Goal: Navigation & Orientation: Find specific page/section

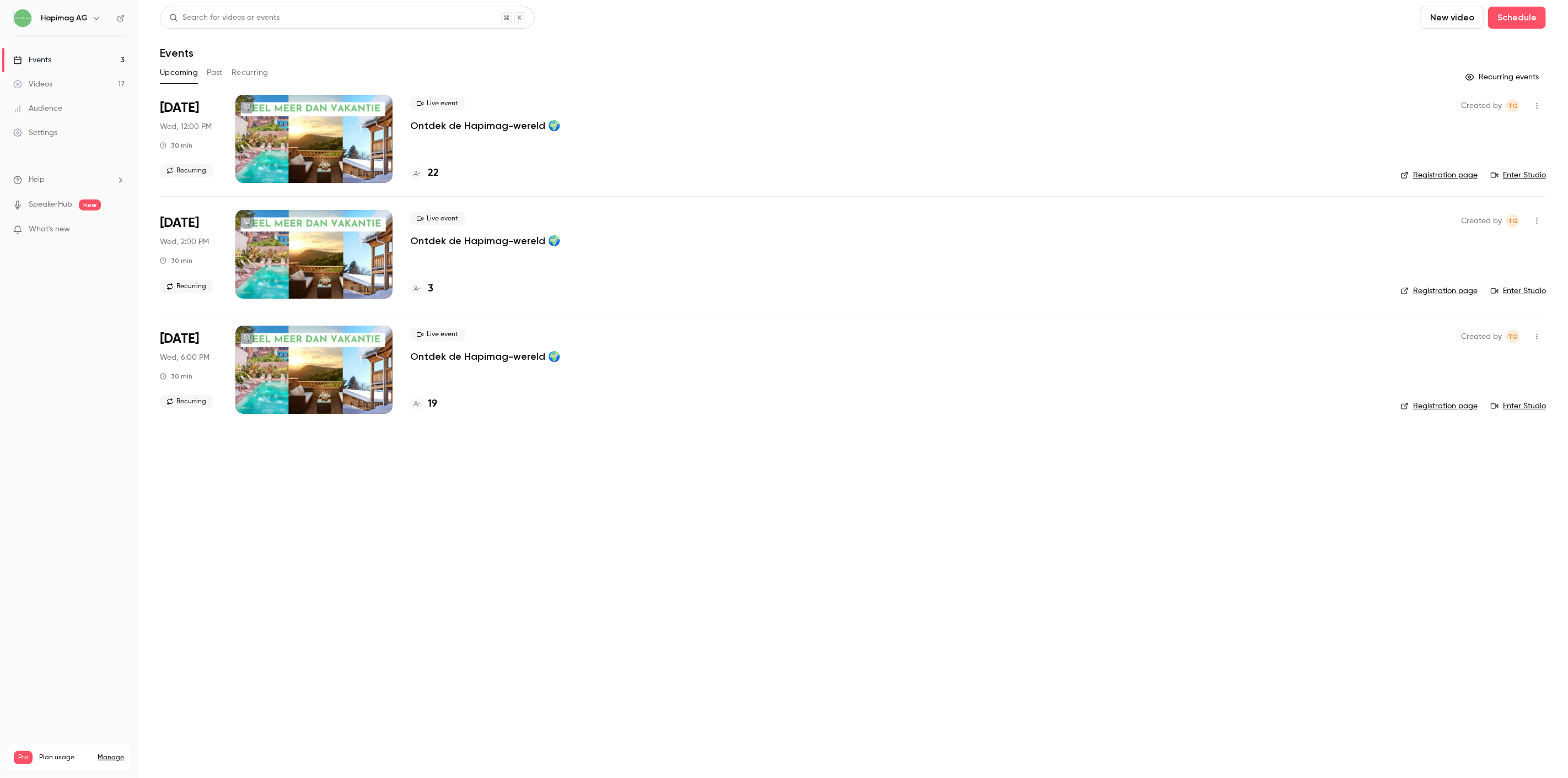
click at [482, 120] on p "Ontdek de Hapimag-wereld 🌍" at bounding box center [485, 125] width 150 height 13
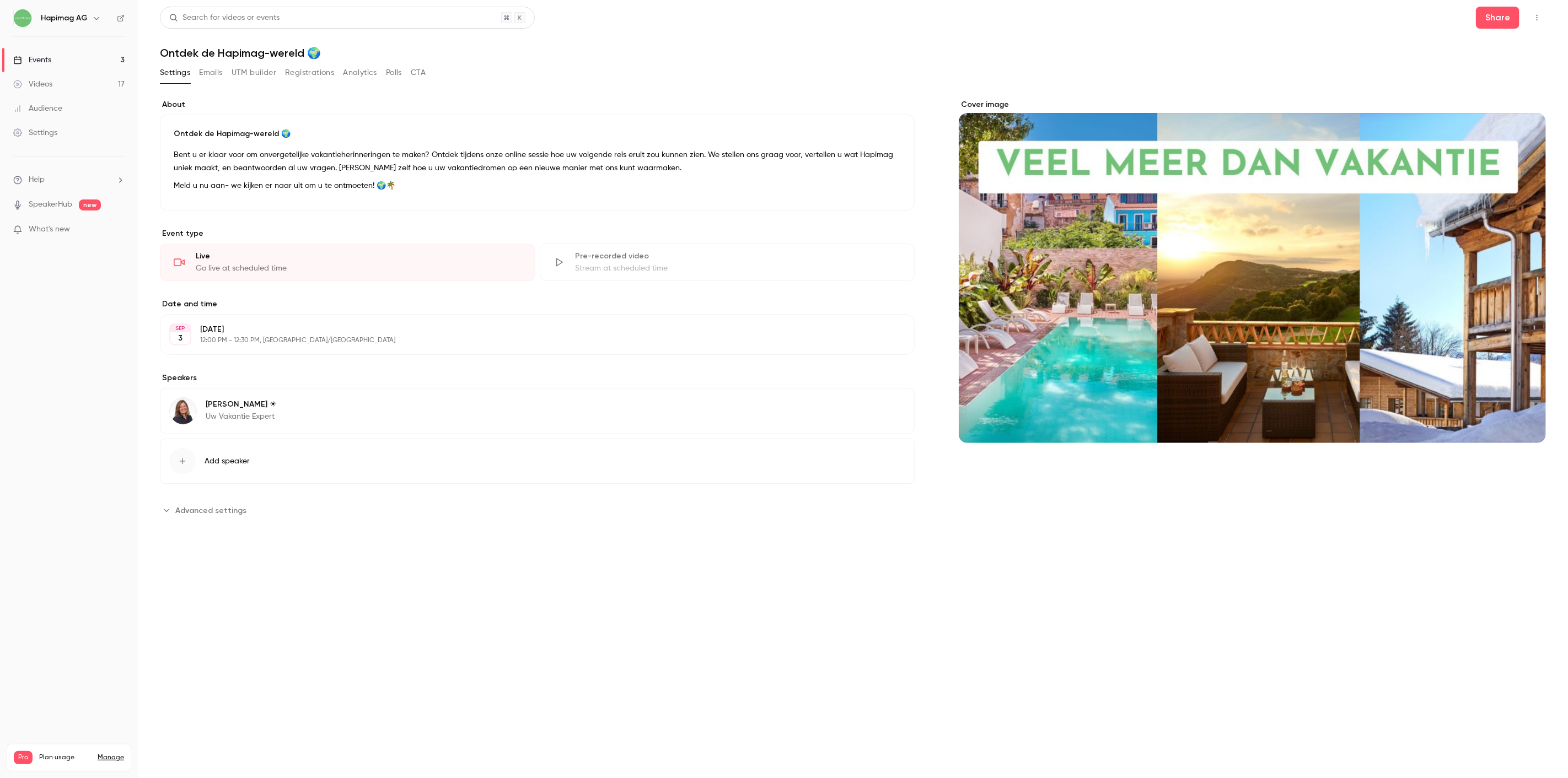
click at [323, 76] on button "Registrations" at bounding box center [309, 72] width 49 height 17
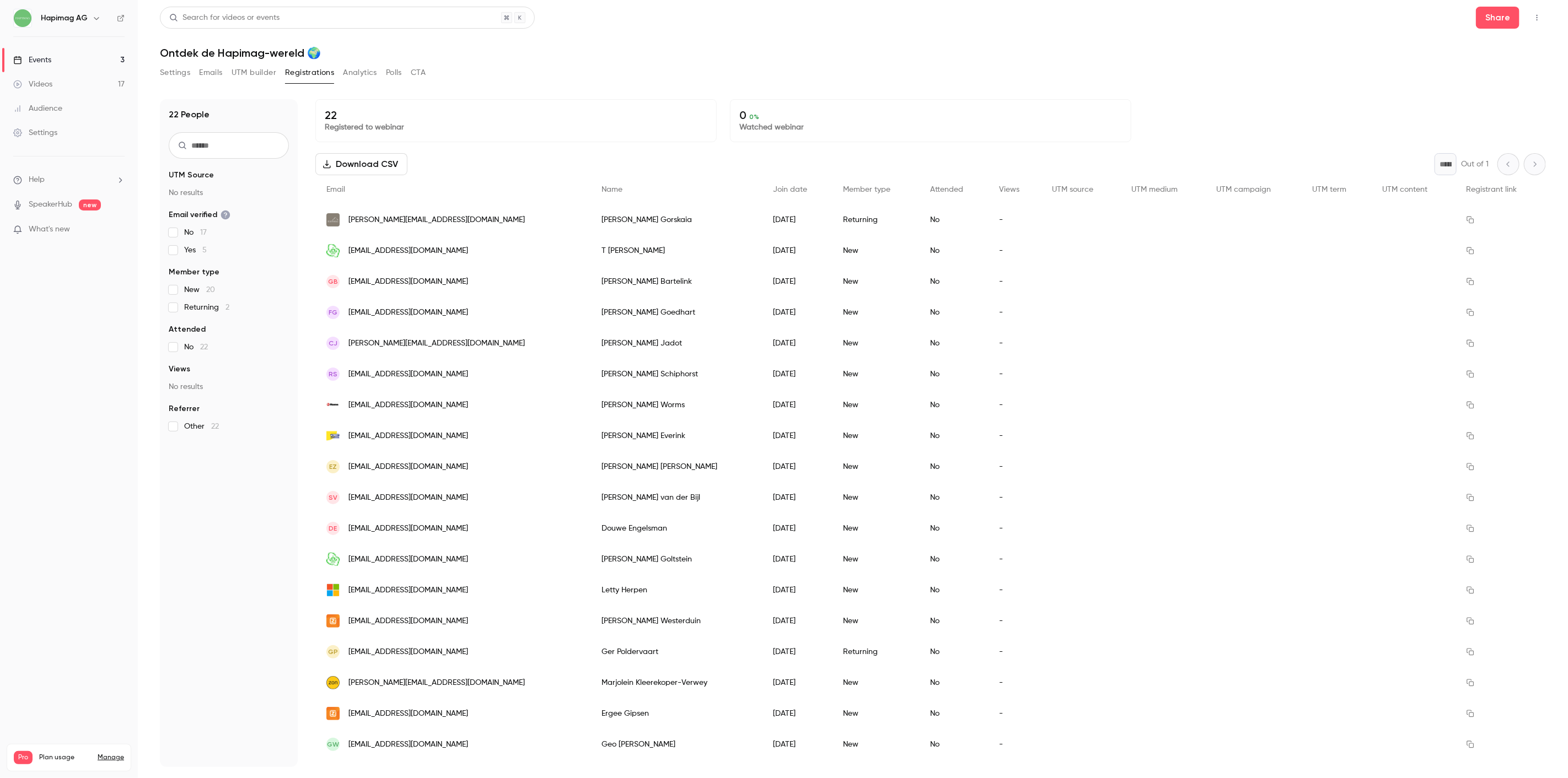
click at [64, 59] on link "Events 3" at bounding box center [69, 60] width 138 height 24
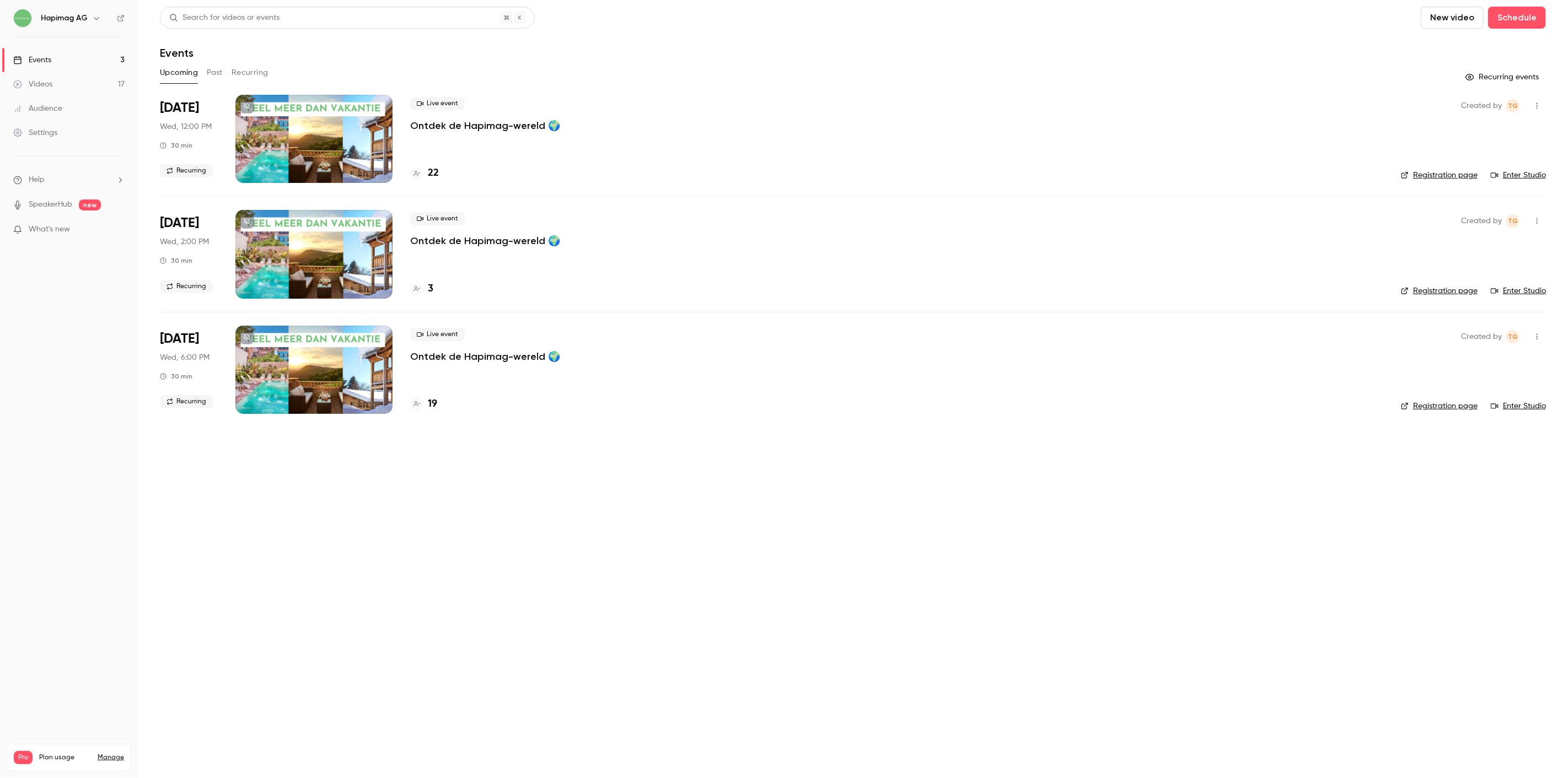
click at [553, 123] on p "Ontdek de Hapimag-wereld 🌍" at bounding box center [485, 125] width 150 height 13
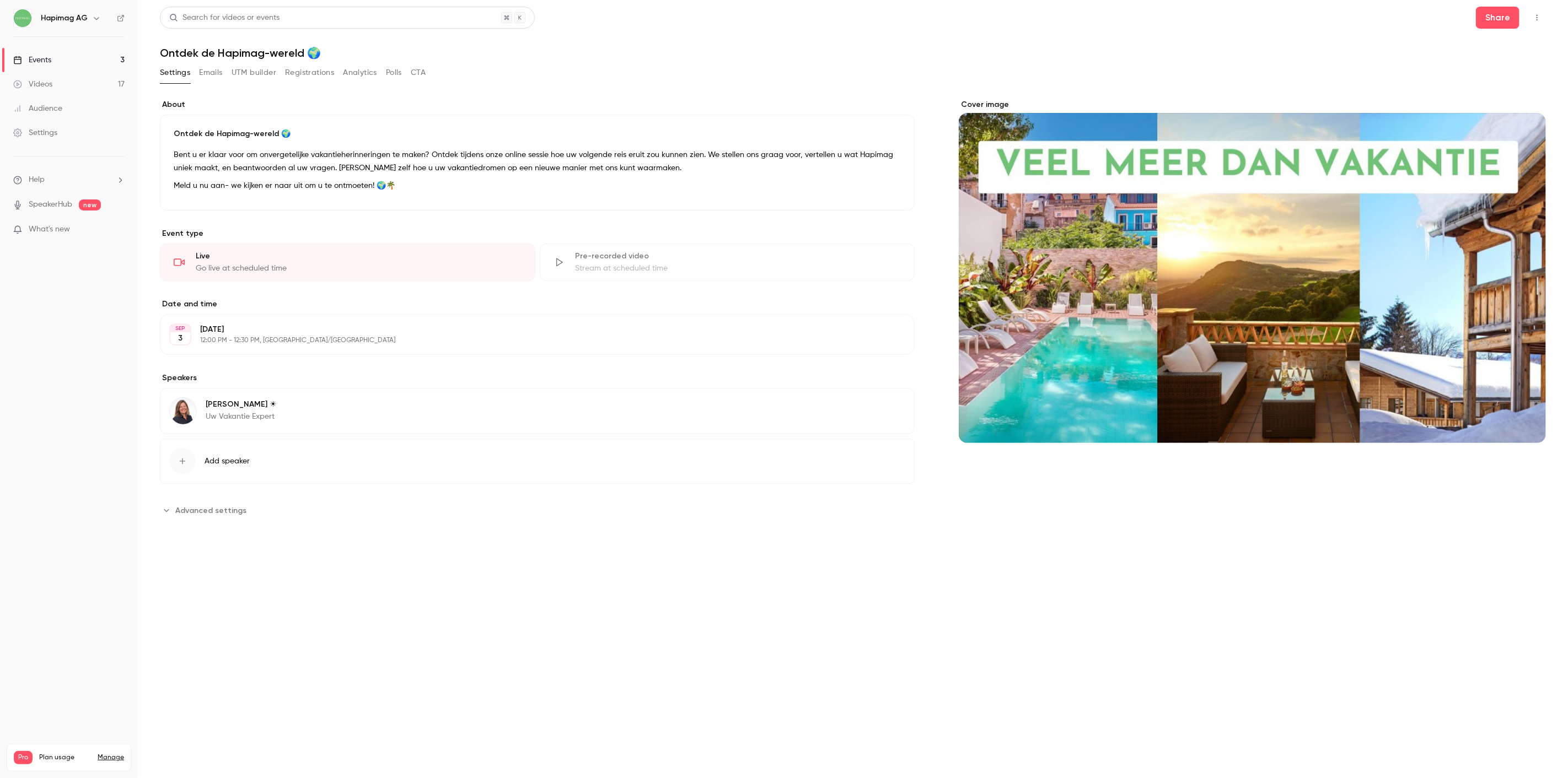
click at [67, 59] on link "Events 3" at bounding box center [69, 60] width 138 height 24
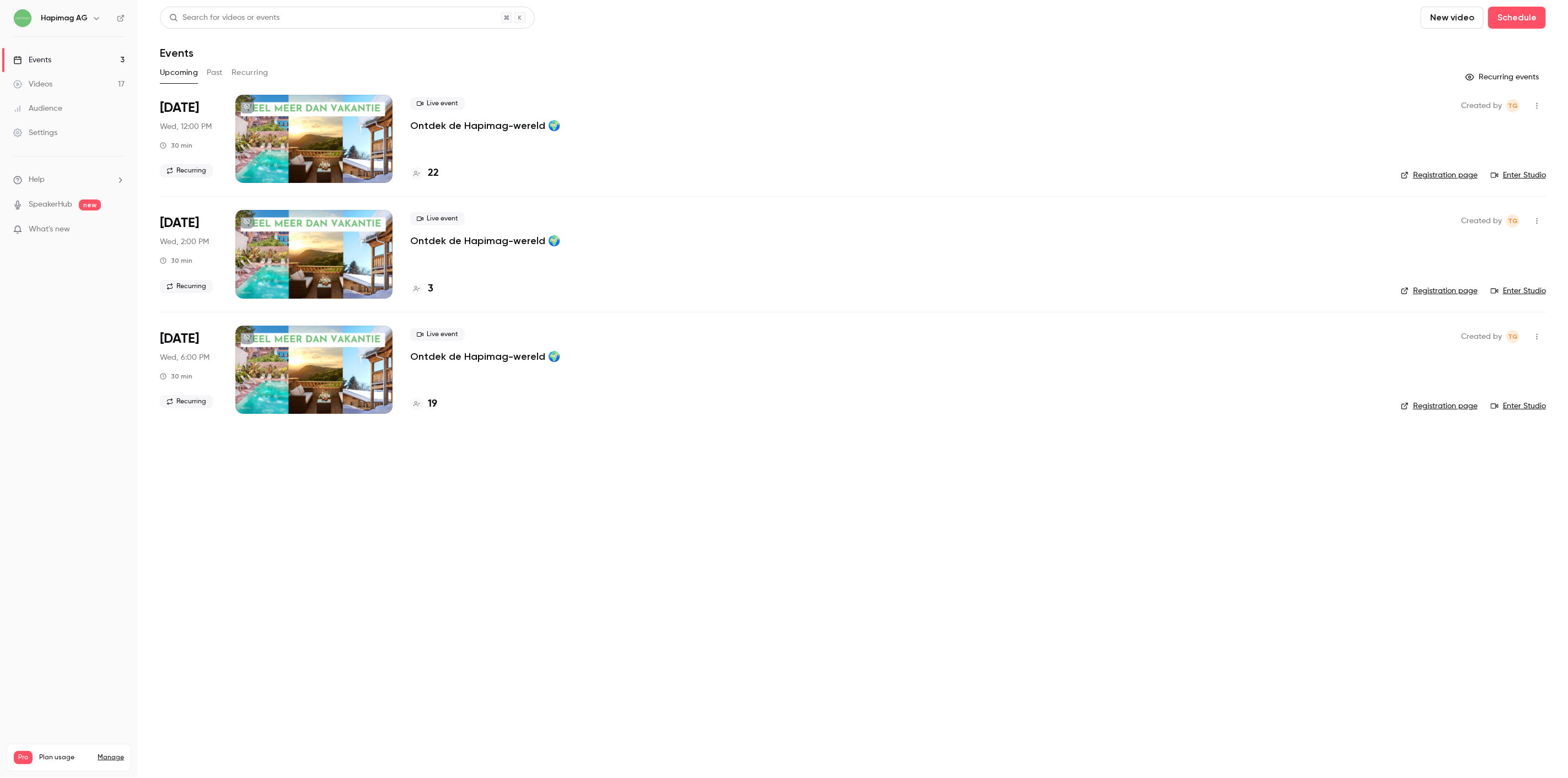
click at [456, 595] on main "Search for videos or events New video Schedule Events Upcoming Past Recurring R…" at bounding box center [853, 389] width 1430 height 778
click at [488, 140] on div "Live event Ontdek de Hapimag-wereld 🌍 22" at bounding box center [897, 139] width 973 height 88
click at [487, 130] on p "Ontdek de Hapimag-wereld 🌍" at bounding box center [485, 125] width 150 height 13
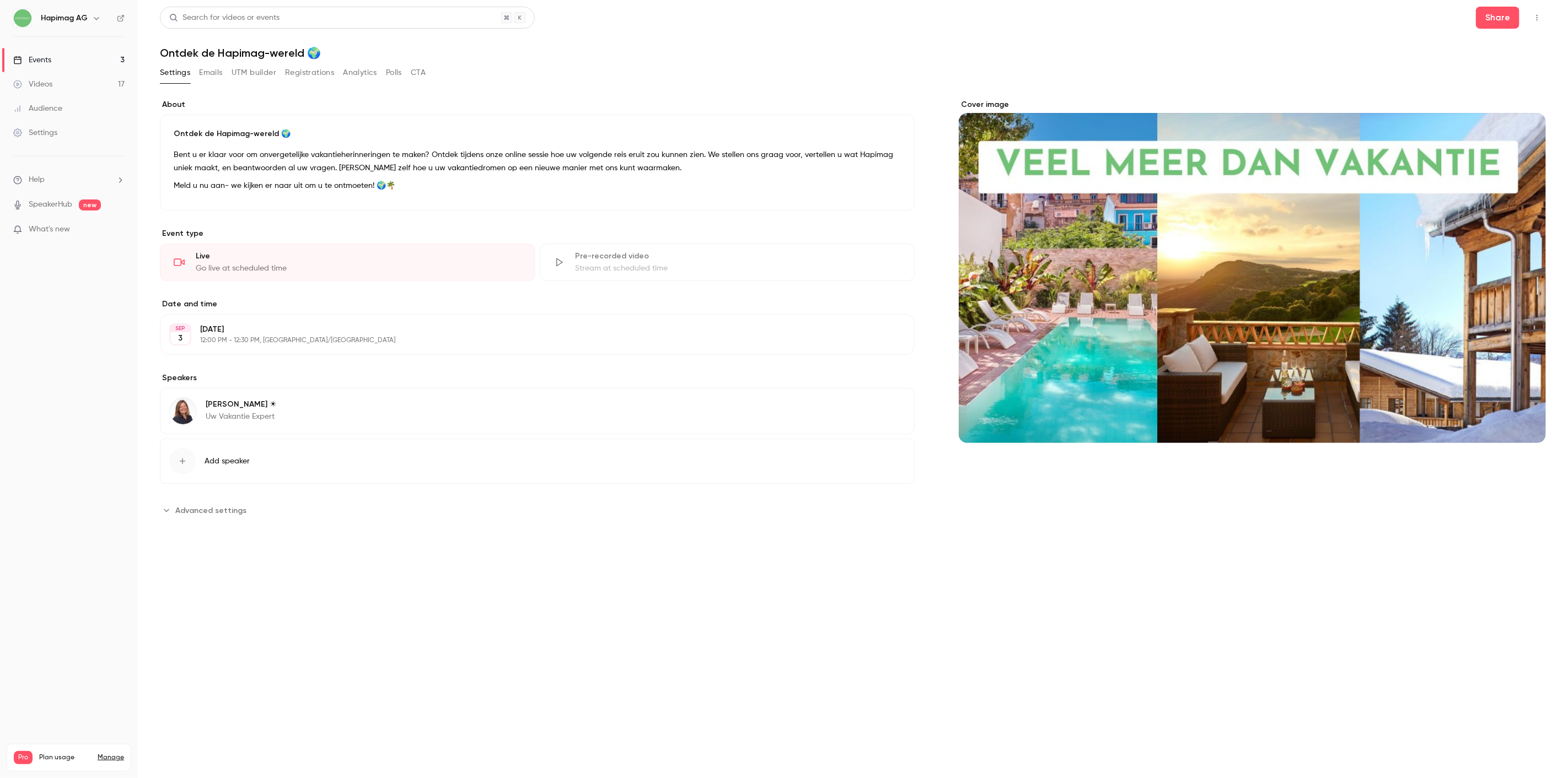
click at [545, 69] on div "Settings Emails UTM builder Registrations Analytics Polls CTA" at bounding box center [853, 75] width 1386 height 22
click at [69, 76] on link "Videos 17" at bounding box center [69, 84] width 138 height 24
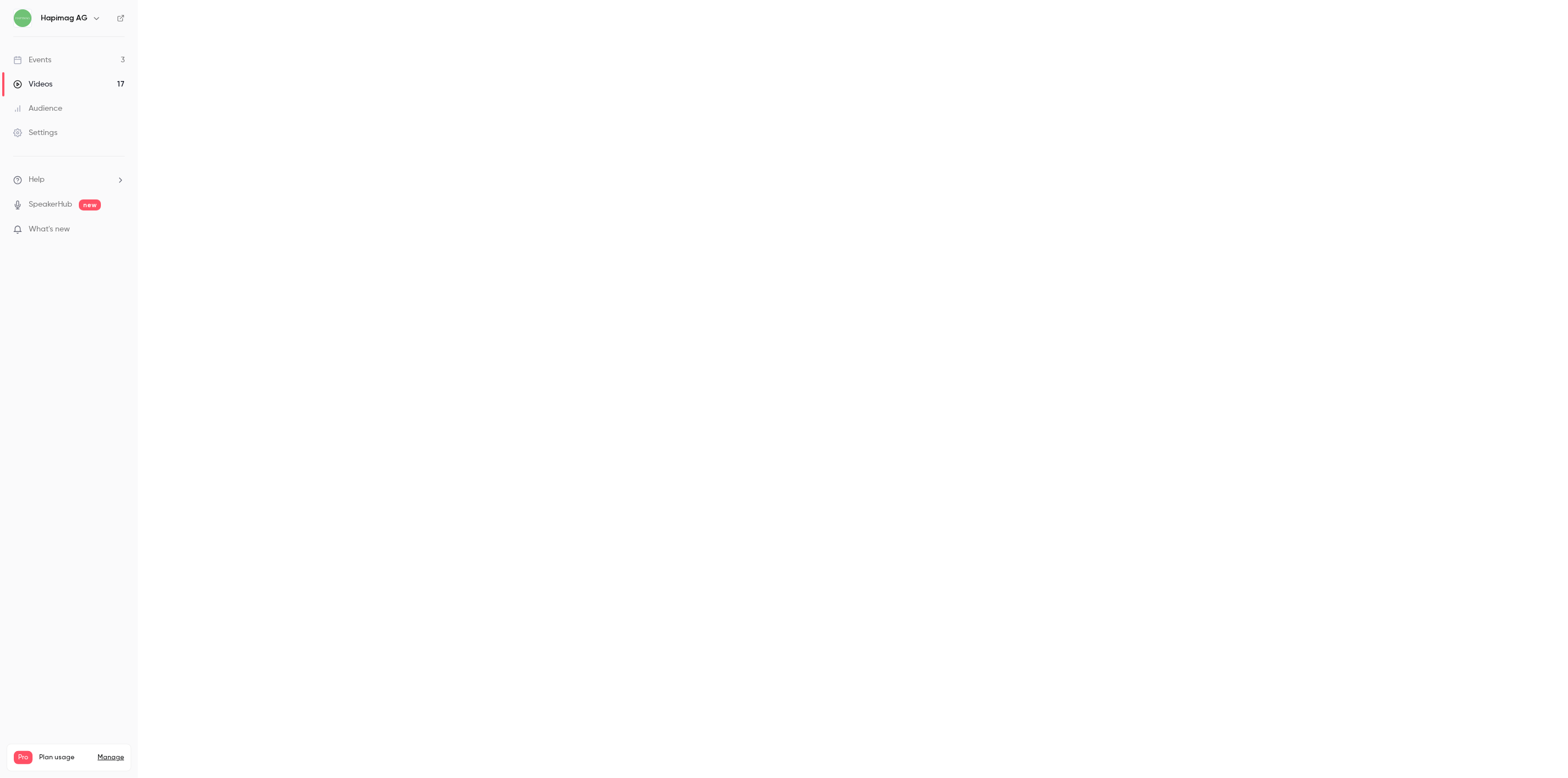
click at [56, 55] on link "Events 3" at bounding box center [69, 60] width 138 height 24
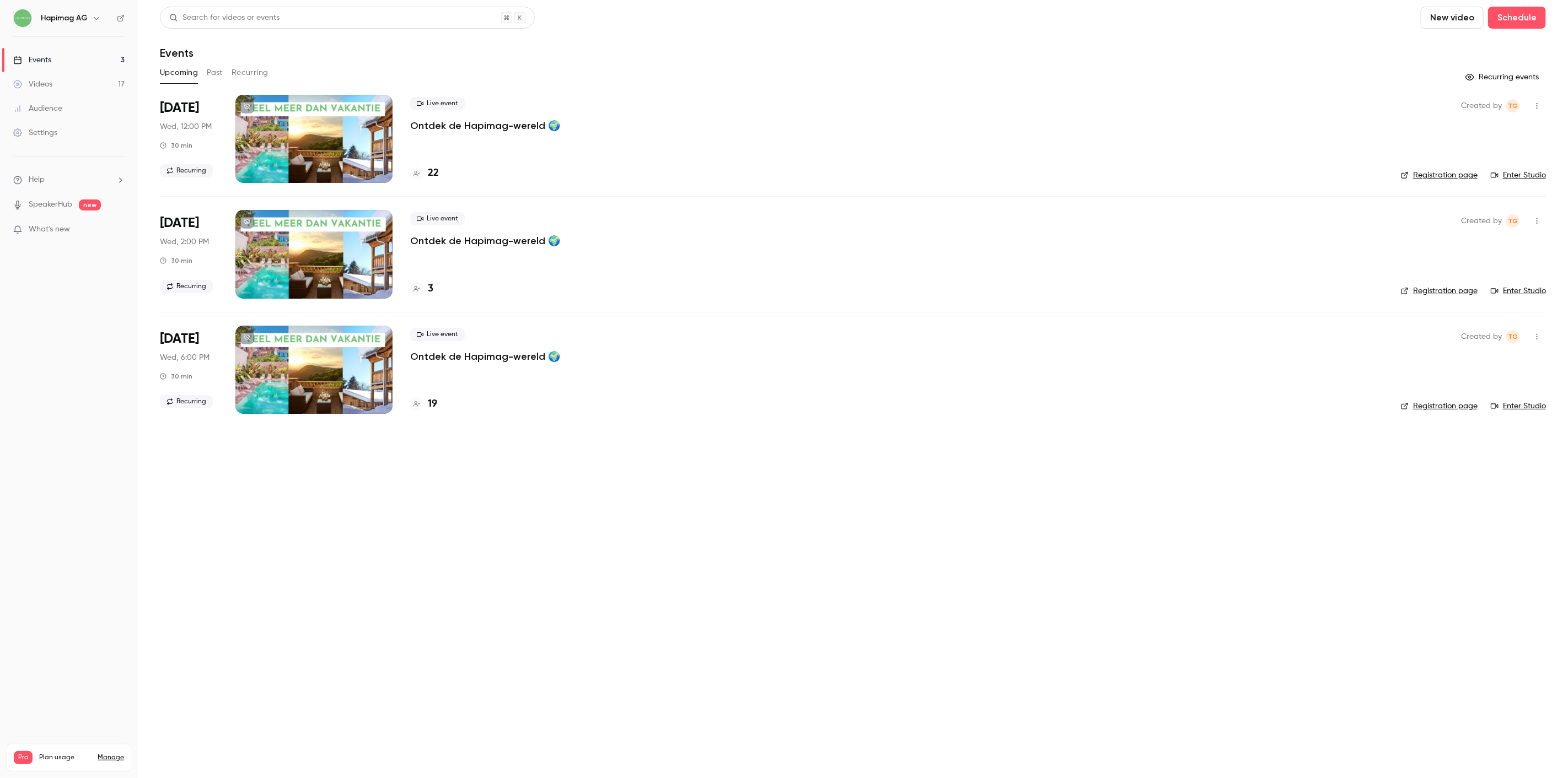
click at [1527, 171] on link "Enter Studio" at bounding box center [1518, 176] width 55 height 11
click at [224, 72] on div "Upcoming Past Recurring" at bounding box center [853, 72] width 1386 height 17
click at [274, 72] on div "Upcoming Past Recurring" at bounding box center [853, 72] width 1386 height 17
click at [240, 76] on button "Recurring" at bounding box center [250, 72] width 37 height 17
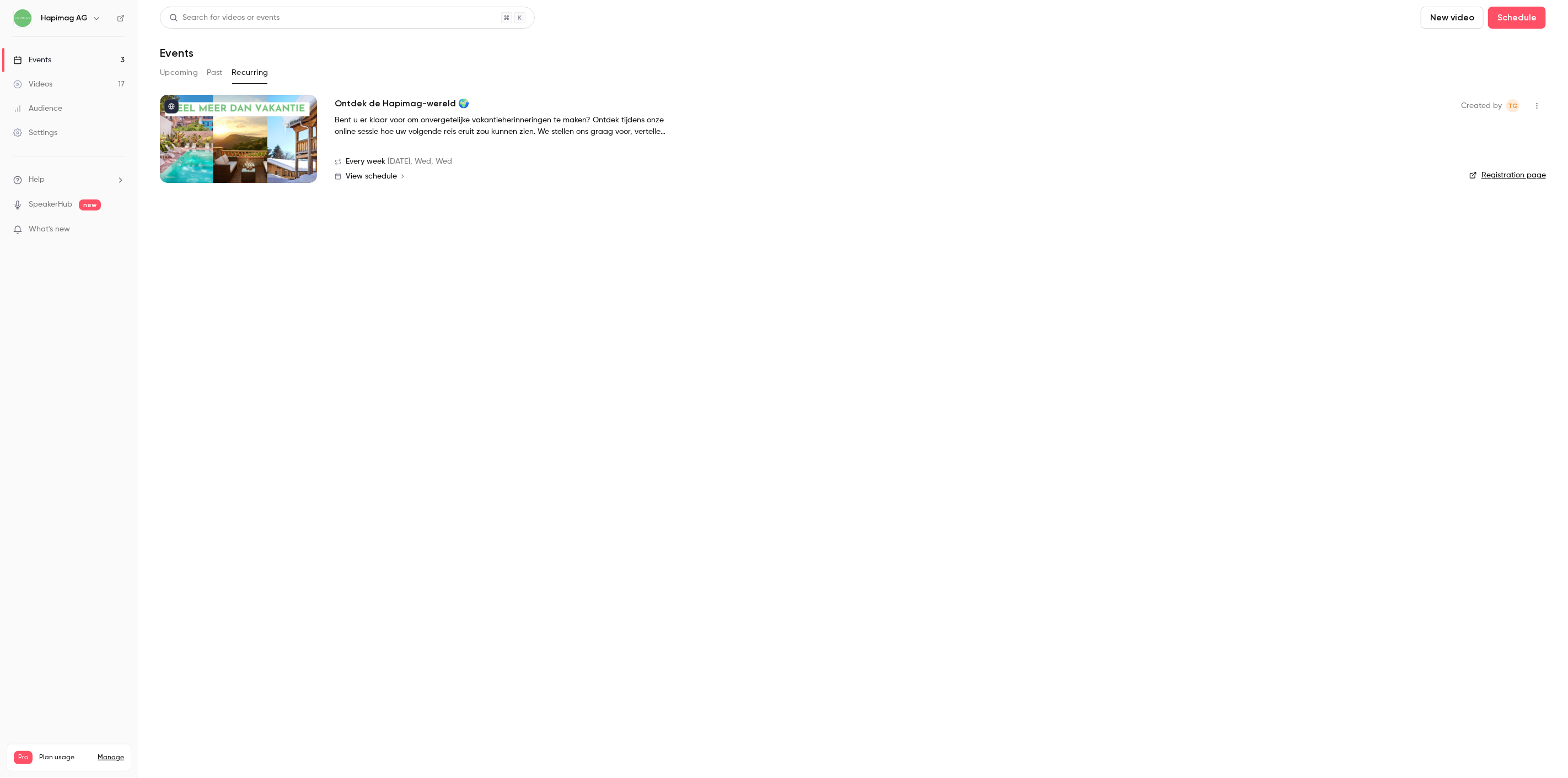
click at [1541, 108] on icon "button" at bounding box center [1537, 106] width 9 height 8
click at [752, 344] on div at bounding box center [784, 389] width 1568 height 778
click at [181, 74] on button "Upcoming" at bounding box center [178, 72] width 38 height 17
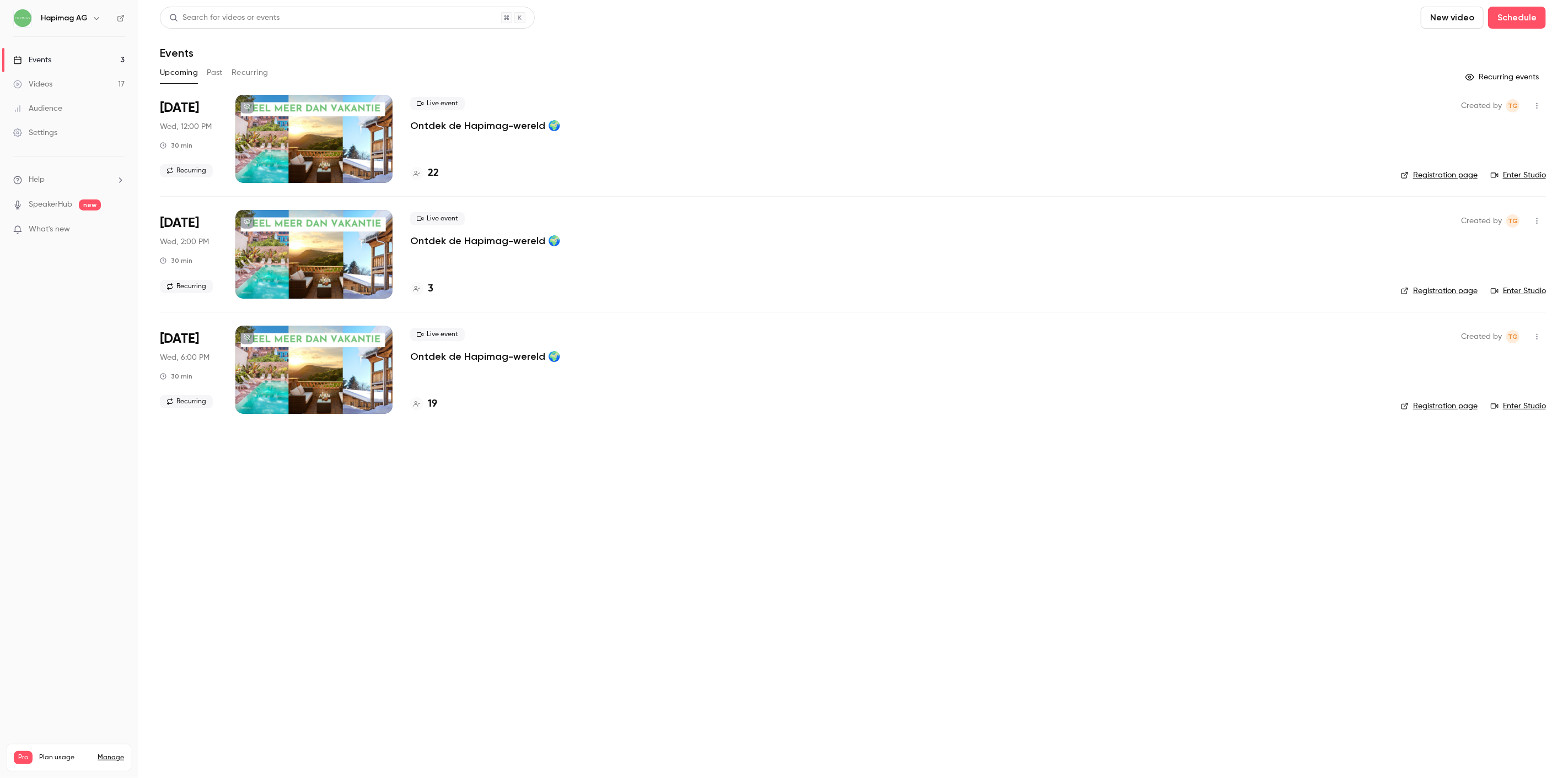
click at [1522, 281] on div "Created by TG Registration page Enter Studio" at bounding box center [1474, 254] width 145 height 88
click at [1524, 288] on link "Enter Studio" at bounding box center [1518, 291] width 55 height 11
click at [519, 590] on main "Search for videos or events New video Schedule Events Upcoming Past Recurring R…" at bounding box center [853, 389] width 1430 height 778
click at [1527, 402] on link "Enter Studio" at bounding box center [1518, 406] width 55 height 11
